Goal: Task Accomplishment & Management: Manage account settings

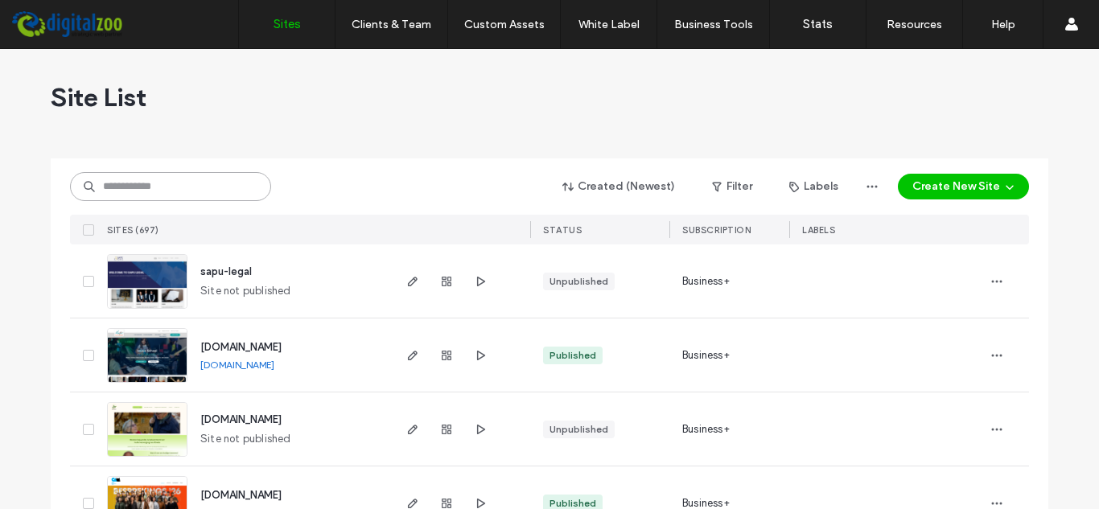
click at [186, 183] on input at bounding box center [170, 186] width 201 height 29
paste input "*********"
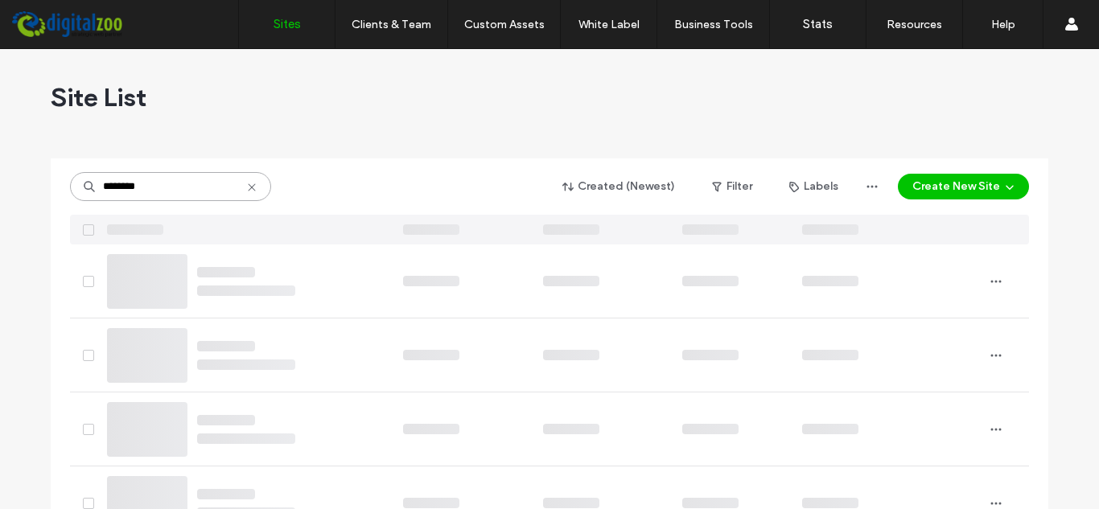
type input "********"
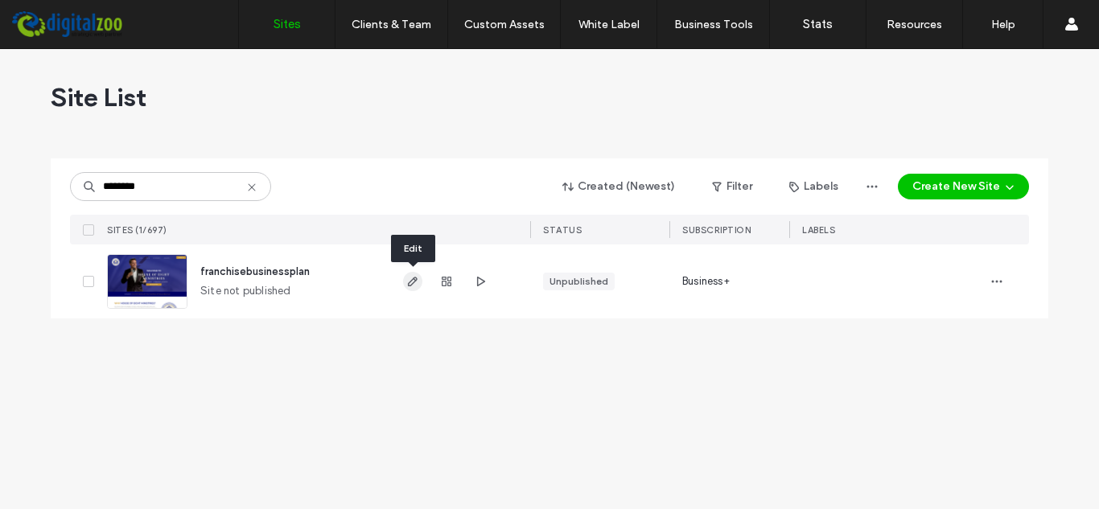
click at [420, 285] on span "button" at bounding box center [412, 281] width 19 height 19
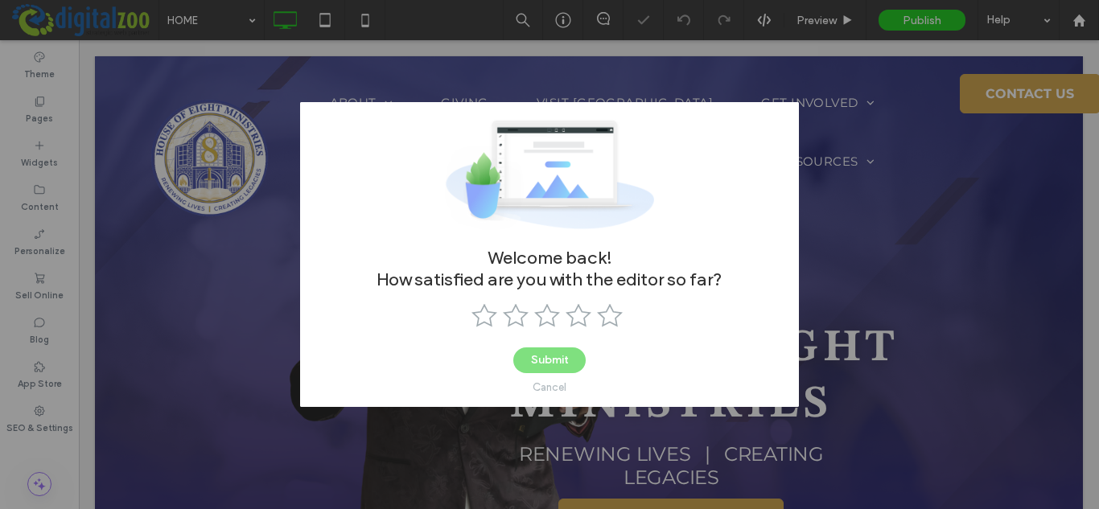
click at [552, 387] on div "Cancel" at bounding box center [549, 387] width 34 height 12
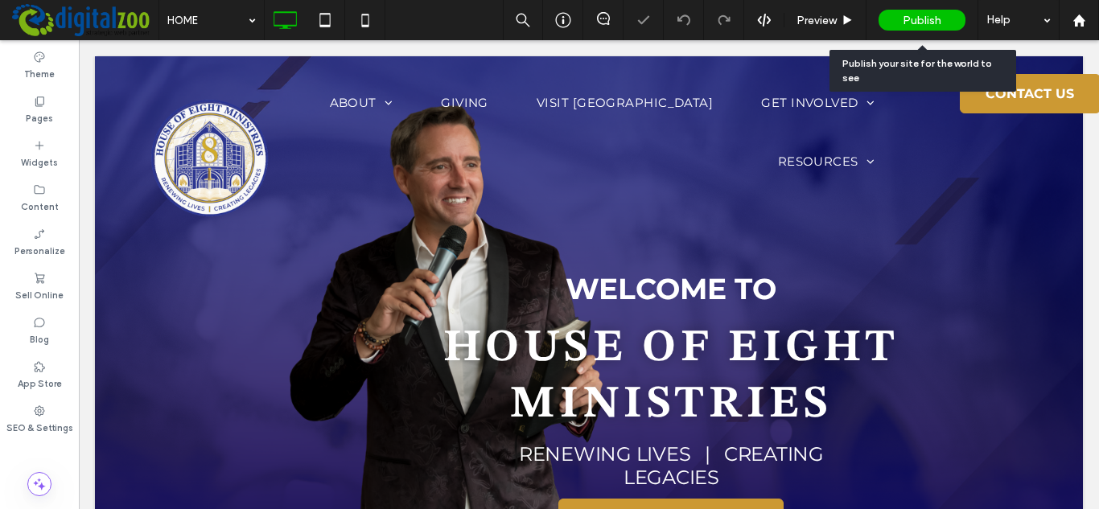
click at [901, 19] on div "Publish" at bounding box center [921, 20] width 87 height 21
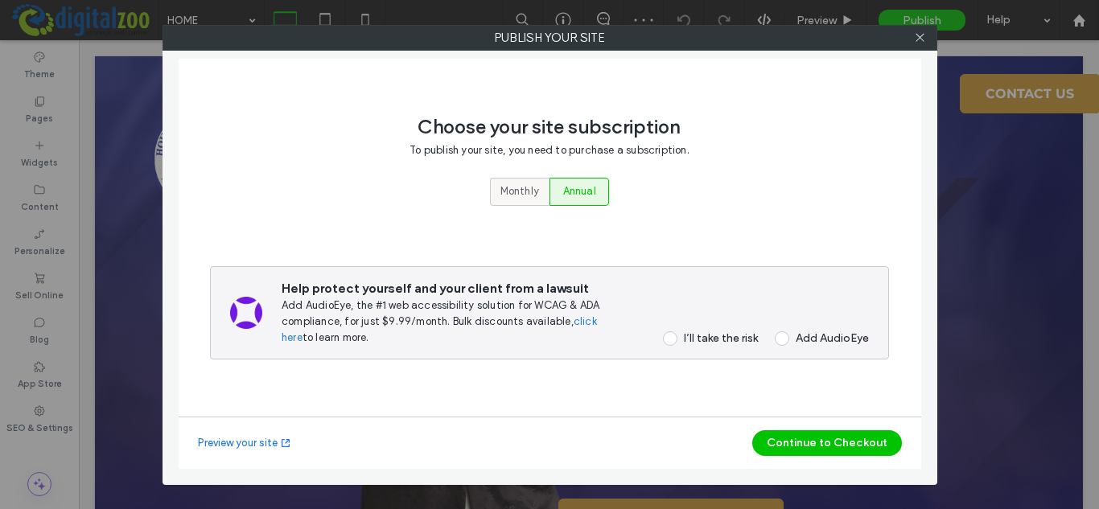
click at [513, 196] on span "Monthly" at bounding box center [519, 191] width 39 height 16
click at [861, 436] on button "Continue to Checkout" at bounding box center [827, 443] width 150 height 26
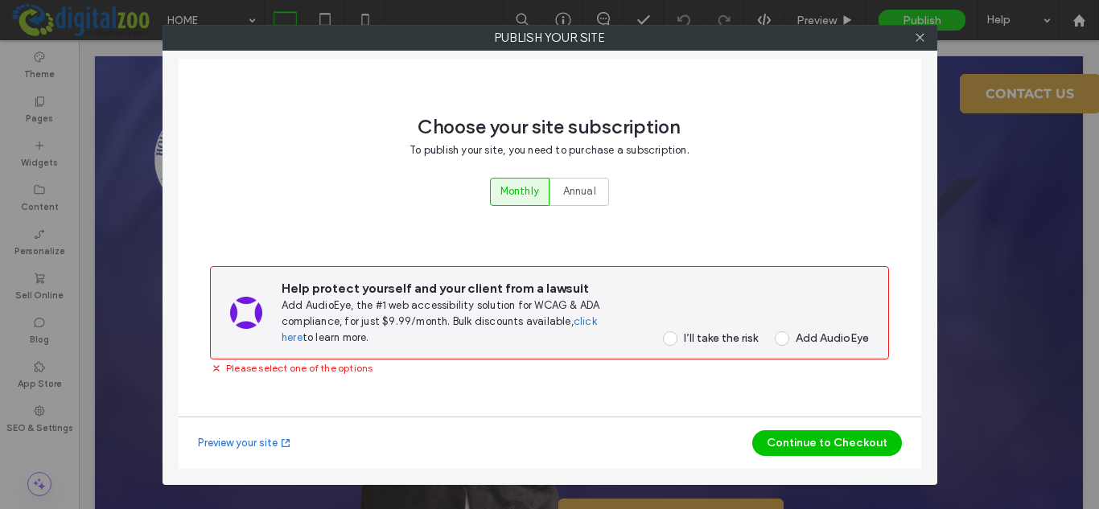
click at [750, 333] on div "I’ll take the risk" at bounding box center [721, 338] width 74 height 14
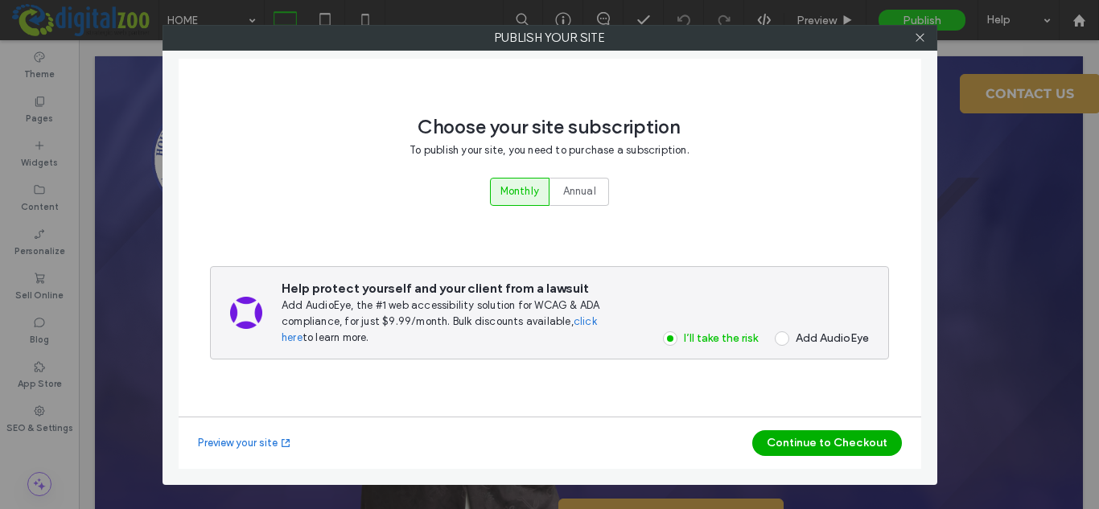
click at [810, 447] on button "Continue to Checkout" at bounding box center [827, 443] width 150 height 26
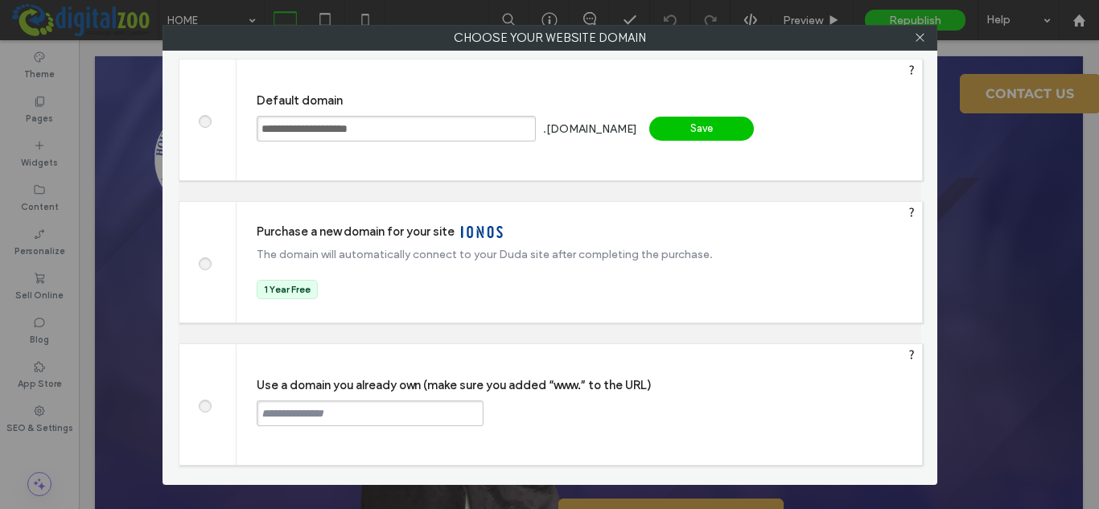
click at [213, 405] on label at bounding box center [204, 404] width 29 height 12
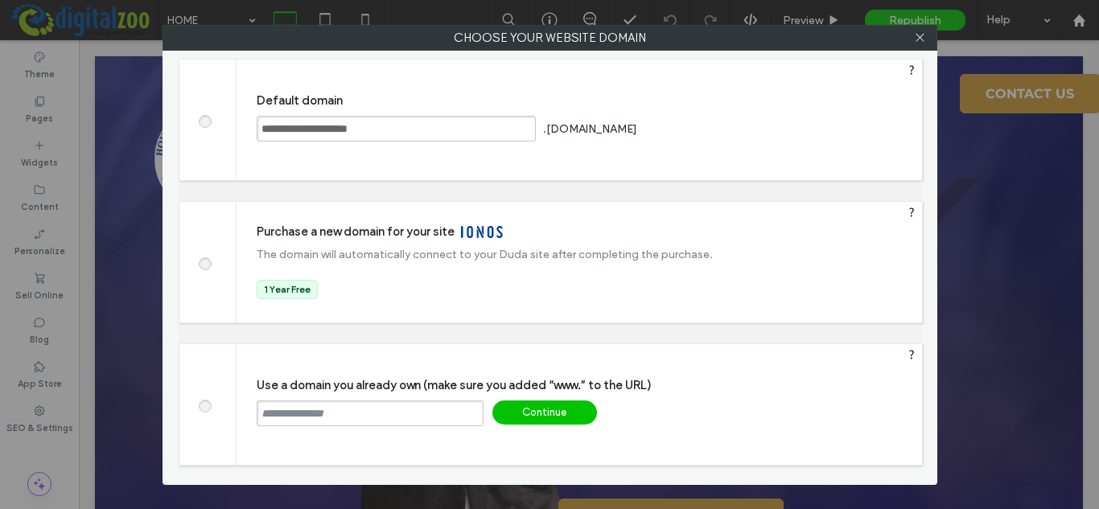
click at [310, 409] on input "text" at bounding box center [370, 414] width 227 height 26
paste input "**********"
type input "**********"
click at [571, 407] on div "Continue" at bounding box center [544, 413] width 105 height 24
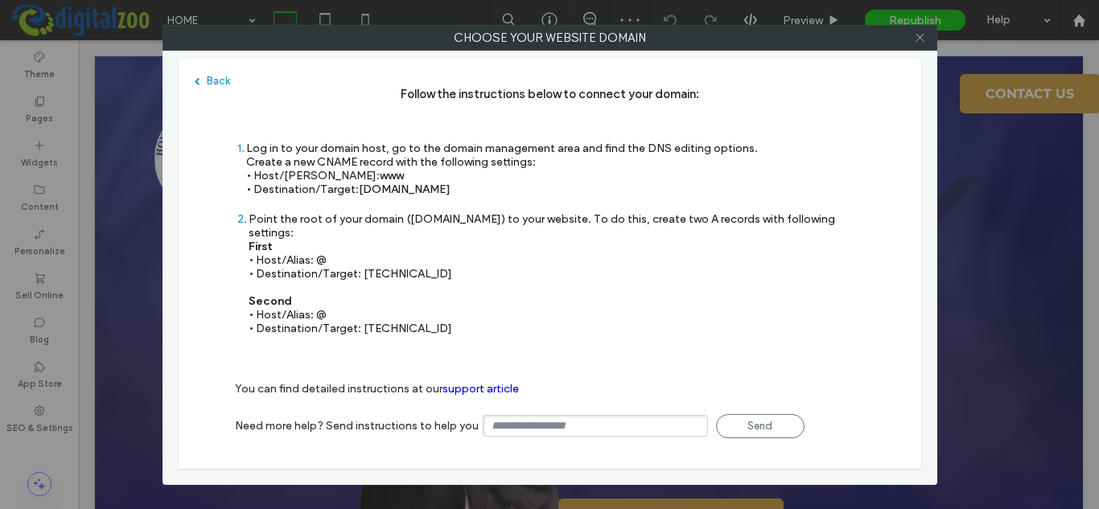
click at [916, 38] on icon at bounding box center [920, 37] width 12 height 12
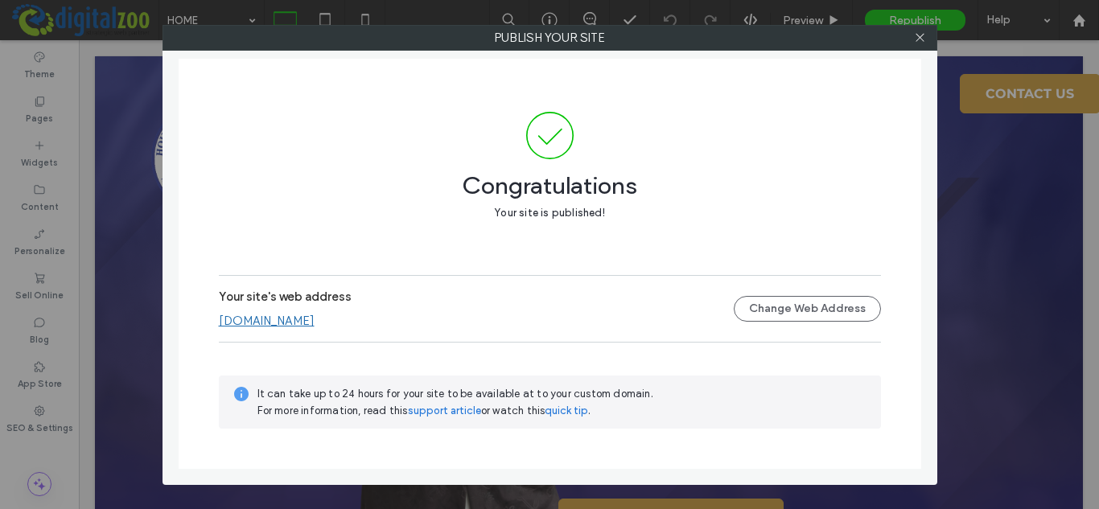
click at [42, 420] on div "Publish your site Congratulations Your site is published! Your site's web addre…" at bounding box center [549, 254] width 1099 height 509
click at [915, 33] on icon at bounding box center [920, 37] width 12 height 12
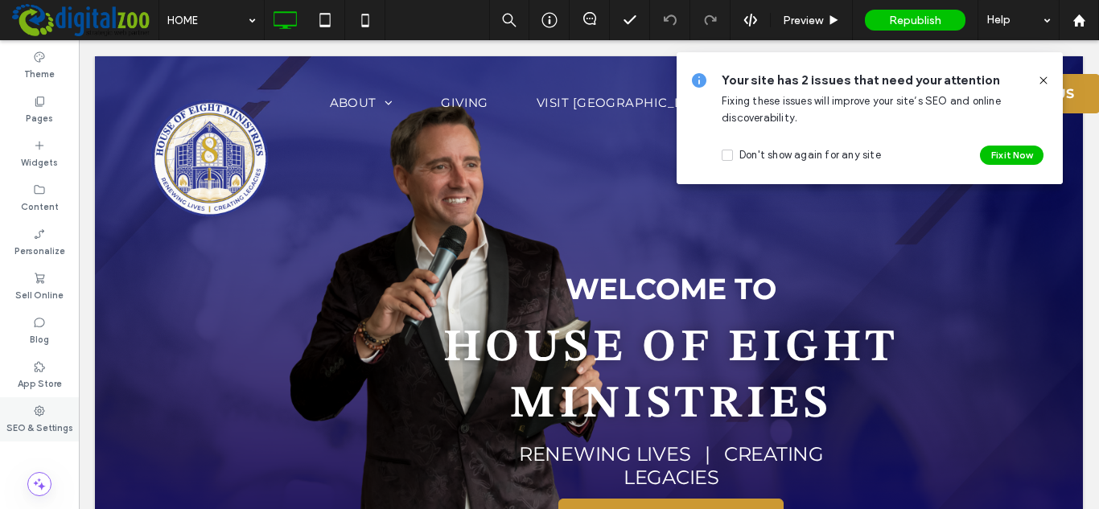
click at [45, 433] on label "SEO & Settings" at bounding box center [39, 426] width 67 height 18
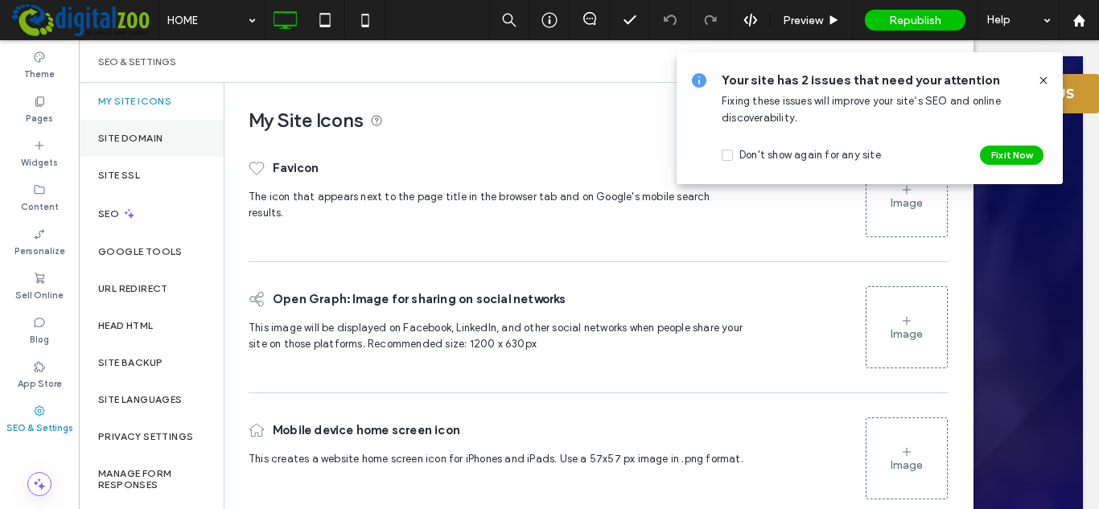
click at [133, 125] on div "Site Domain" at bounding box center [151, 138] width 145 height 37
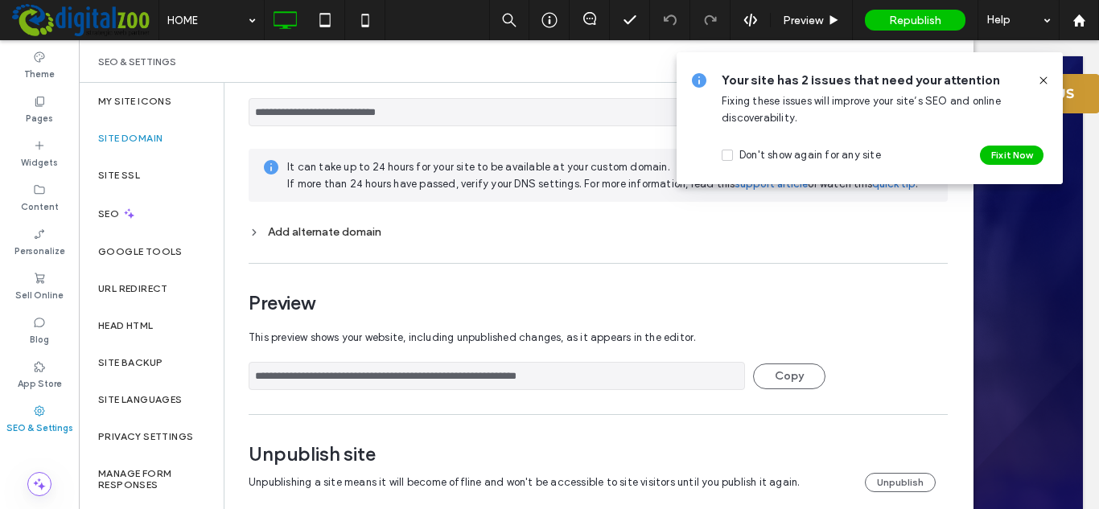
scroll to position [138, 0]
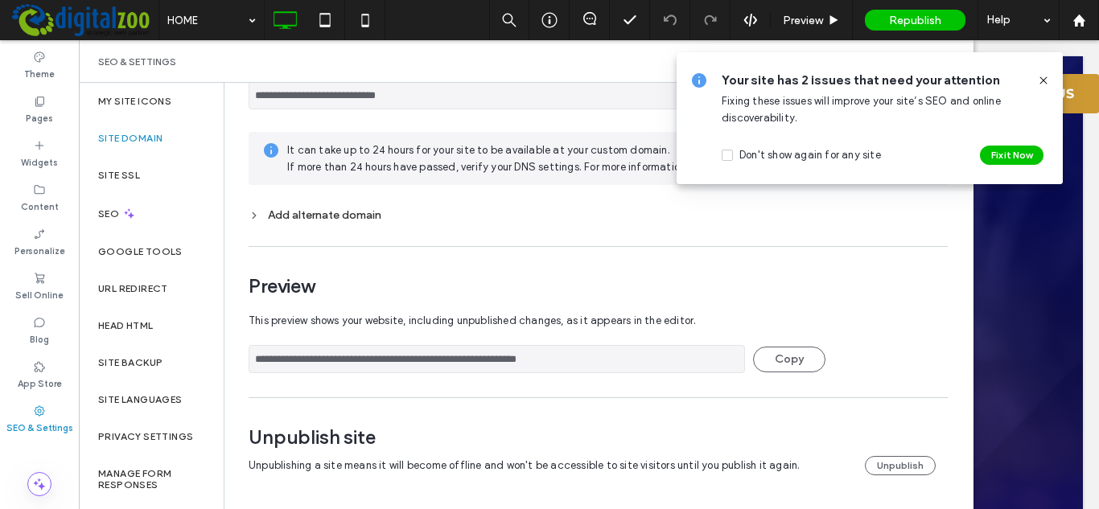
click at [1042, 82] on use at bounding box center [1042, 79] width 7 height 7
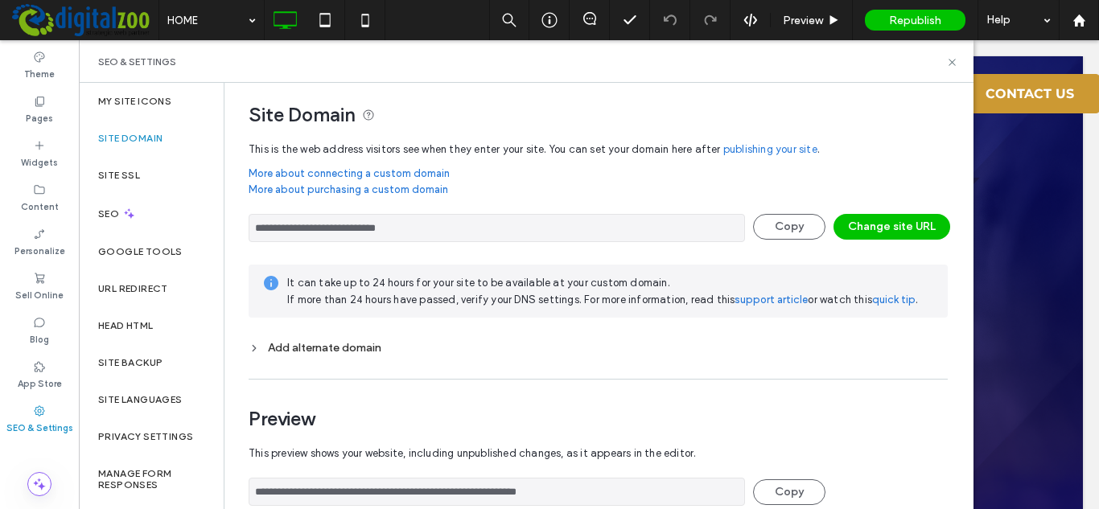
scroll to position [0, 0]
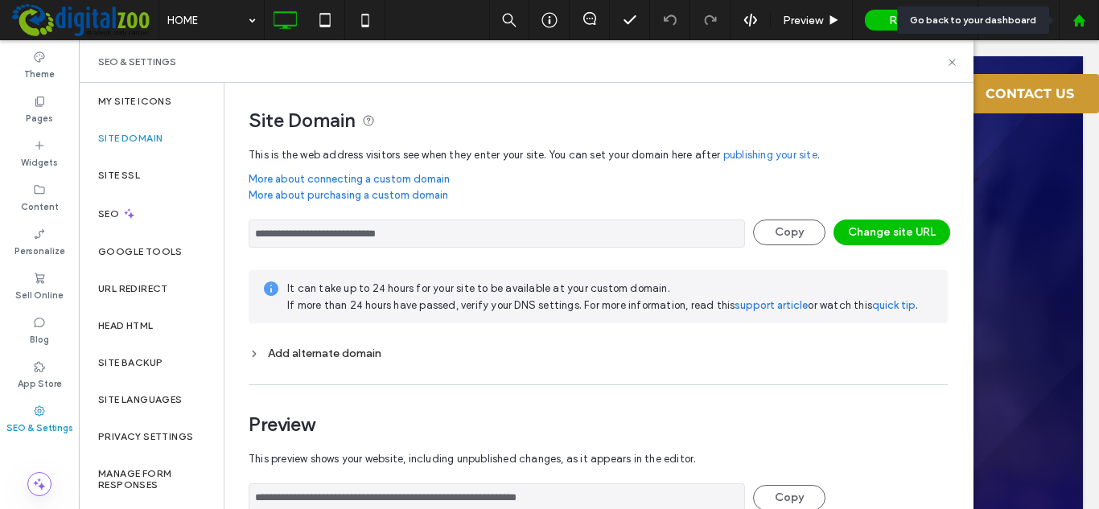
click at [1094, 19] on div at bounding box center [1078, 21] width 39 height 14
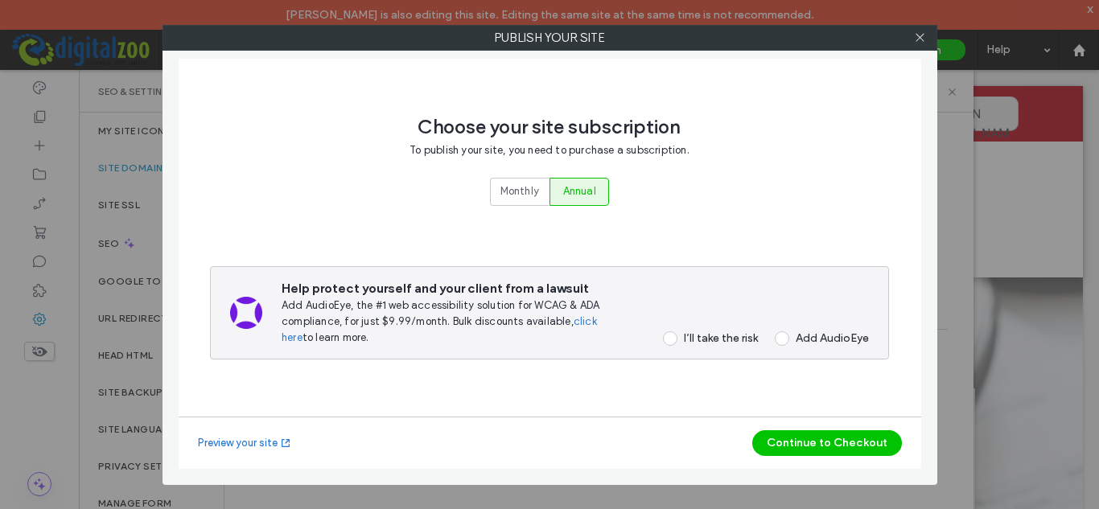
click at [480, 191] on div "Choose your site subscription To publish your site, you need to purchase a subs…" at bounding box center [549, 248] width 679 height 338
click at [518, 189] on span "Monthly" at bounding box center [519, 191] width 39 height 16
click at [812, 449] on button "Continue to Checkout" at bounding box center [827, 443] width 150 height 26
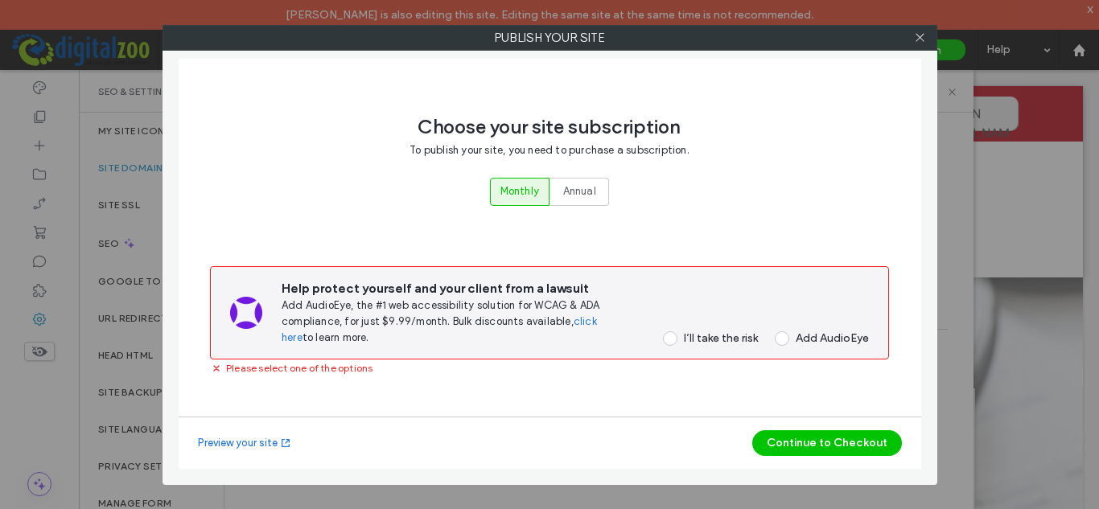
click at [713, 327] on div "Help protect yourself and your client from a lawsuit Add AudioEye, the #1 web a…" at bounding box center [575, 313] width 587 height 66
click at [713, 332] on div "I’ll take the risk" at bounding box center [721, 338] width 74 height 14
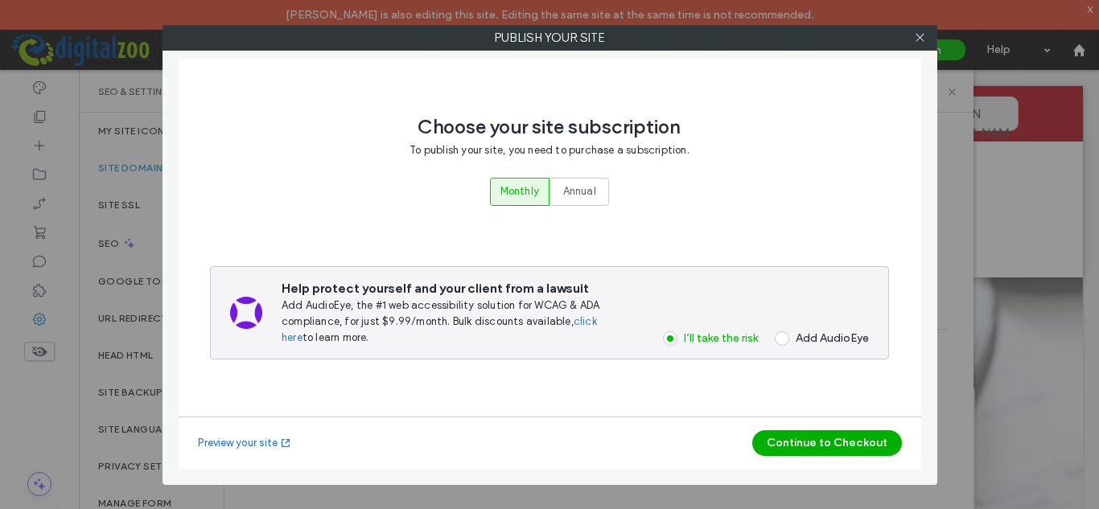
click at [816, 437] on button "Continue to Checkout" at bounding box center [827, 443] width 150 height 26
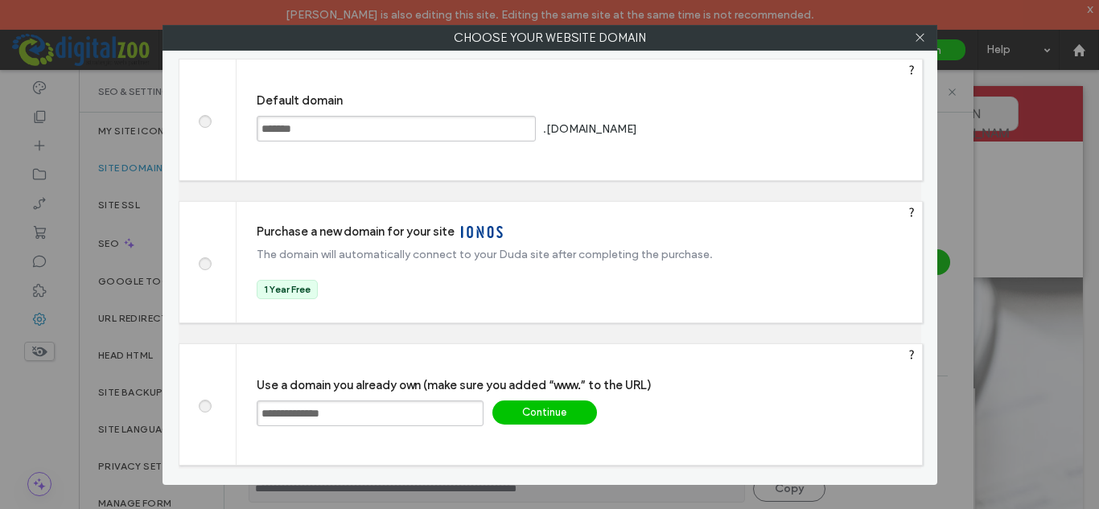
click at [504, 405] on div "Continue" at bounding box center [544, 413] width 105 height 24
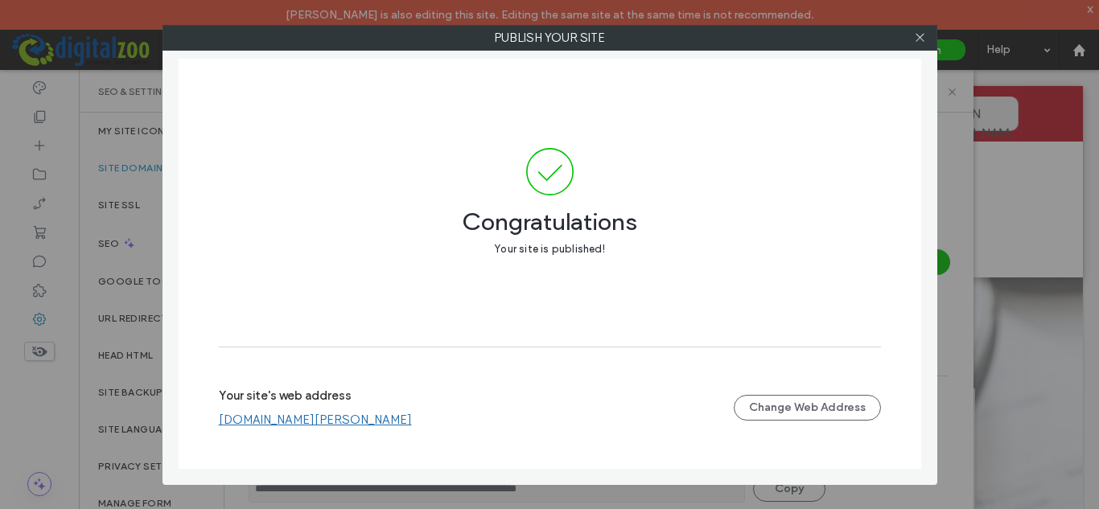
click at [299, 423] on link "www.sims.co.za" at bounding box center [315, 420] width 193 height 14
click at [925, 39] on icon at bounding box center [920, 37] width 12 height 12
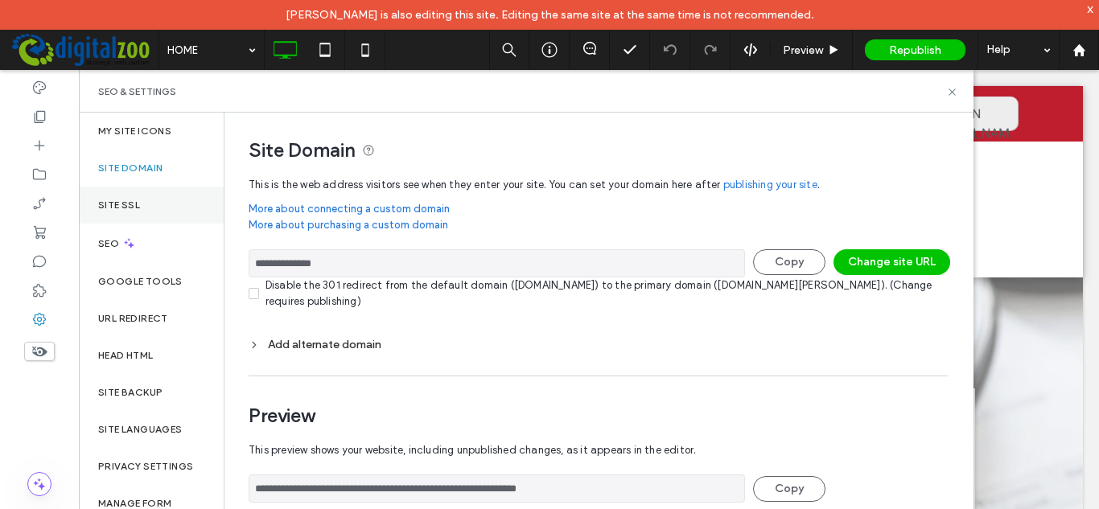
click at [138, 204] on label "Site SSL" at bounding box center [119, 204] width 42 height 11
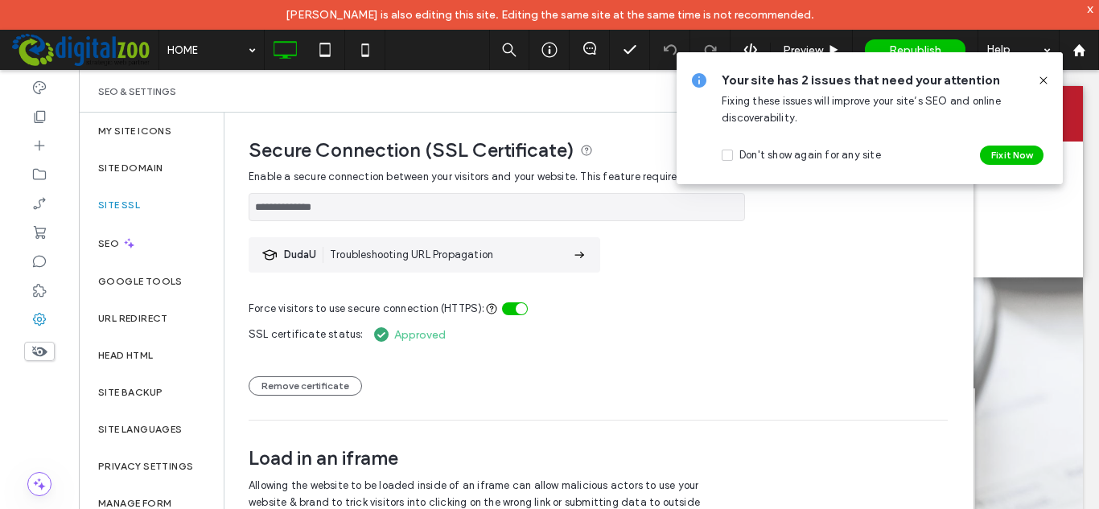
click at [1045, 80] on icon at bounding box center [1043, 80] width 13 height 13
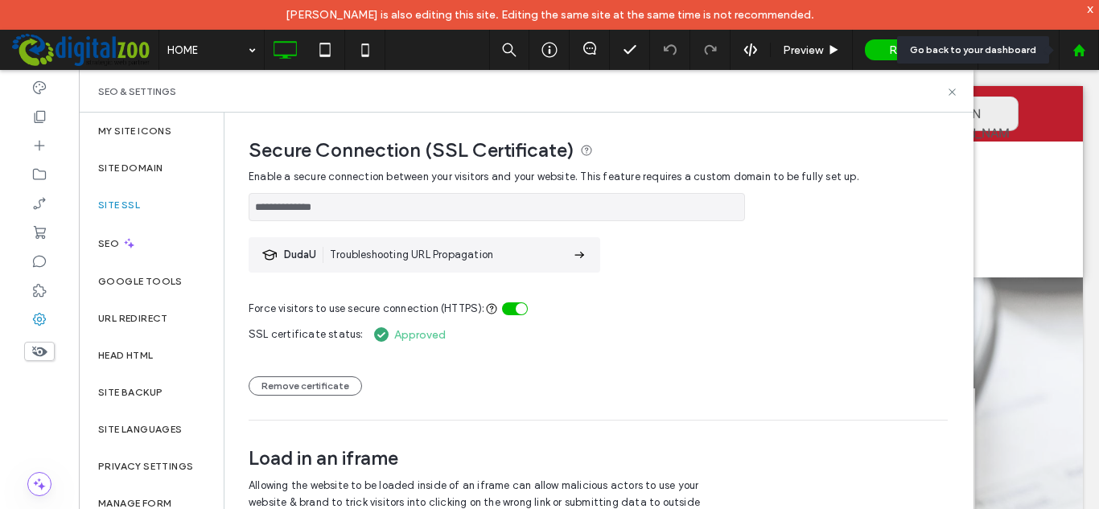
click at [1083, 43] on icon at bounding box center [1079, 50] width 14 height 14
